Goal: Find specific page/section: Find specific page/section

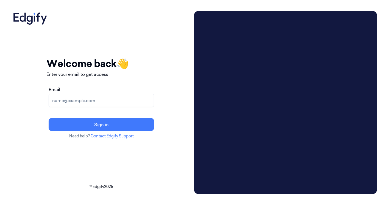
click at [94, 101] on input "Email" at bounding box center [101, 100] width 105 height 13
type input "adams.alexis@heb.com"
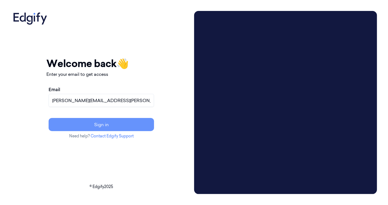
click at [97, 127] on button "Sign in" at bounding box center [101, 124] width 105 height 13
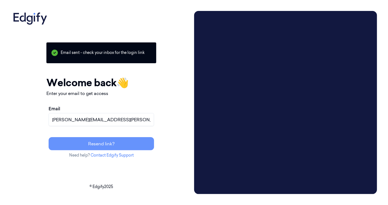
click at [141, 88] on h1 "Welcome back 👋" at bounding box center [101, 82] width 110 height 15
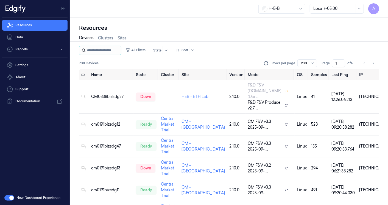
click at [90, 51] on input "string" at bounding box center [103, 50] width 33 height 9
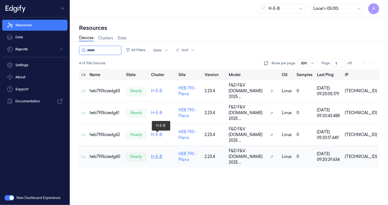
type input "******"
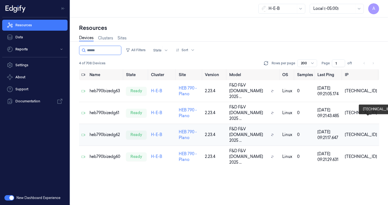
click at [360, 132] on div "10.79.2.62" at bounding box center [361, 135] width 32 height 6
